Goal: Obtain resource: Obtain resource

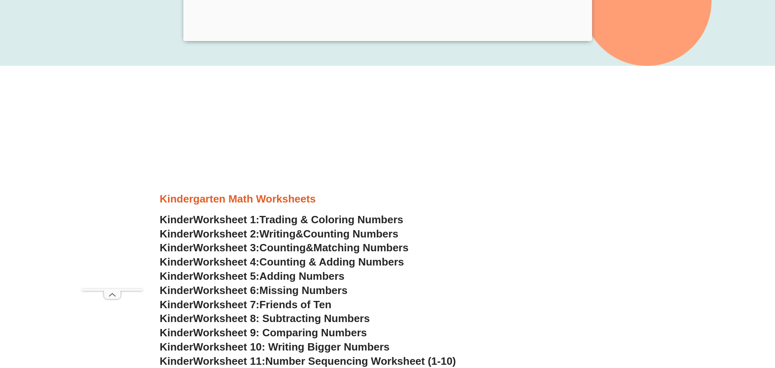
scroll to position [285, 0]
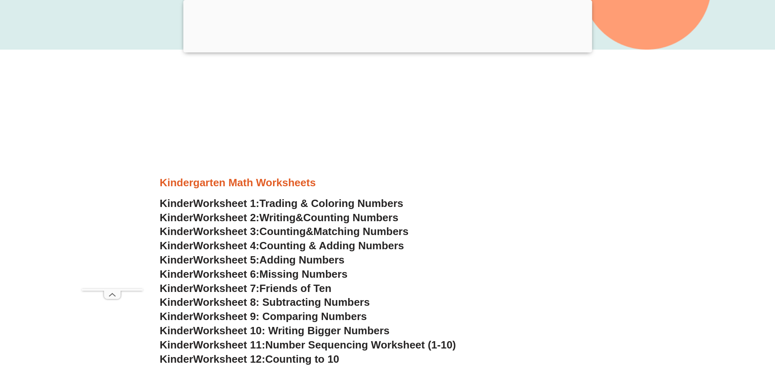
click at [285, 215] on span "Writing" at bounding box center [278, 218] width 36 height 12
click at [296, 234] on span "Counting" at bounding box center [283, 231] width 46 height 12
click at [251, 245] on span "Worksheet 4:" at bounding box center [226, 246] width 66 height 12
click at [308, 261] on span "Adding Numbers" at bounding box center [302, 260] width 85 height 12
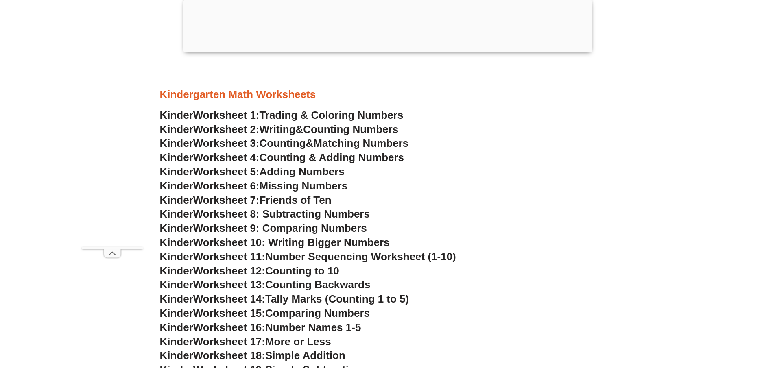
scroll to position [407, 0]
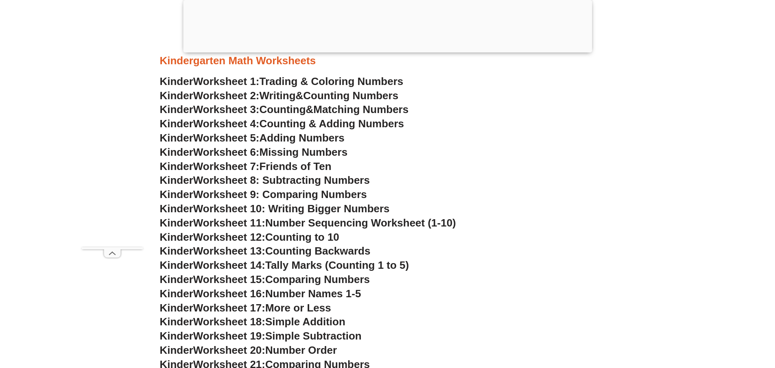
click at [301, 179] on span "Worksheet 8: Subtracting Numbers" at bounding box center [281, 180] width 177 height 12
click at [278, 206] on span "Worksheet 10: Writing Bigger Numbers" at bounding box center [291, 209] width 197 height 12
click at [323, 195] on span "Worksheet 9: Comparing Numbers" at bounding box center [280, 194] width 174 height 12
click at [313, 153] on span "Missing Numbers" at bounding box center [304, 152] width 88 height 12
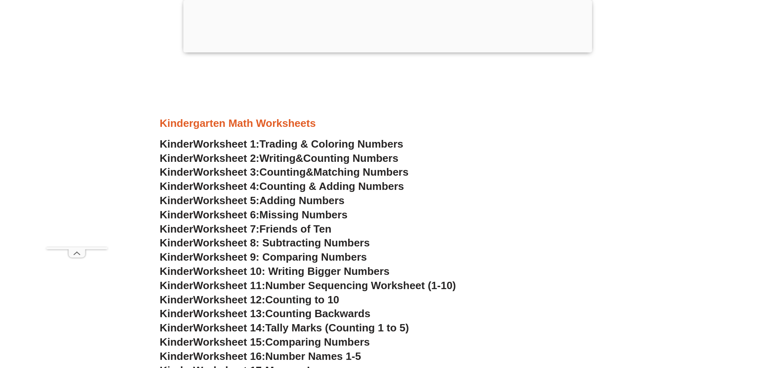
click at [350, 143] on span "Trading & Coloring Numbers" at bounding box center [332, 144] width 144 height 12
